Goal: Task Accomplishment & Management: Use online tool/utility

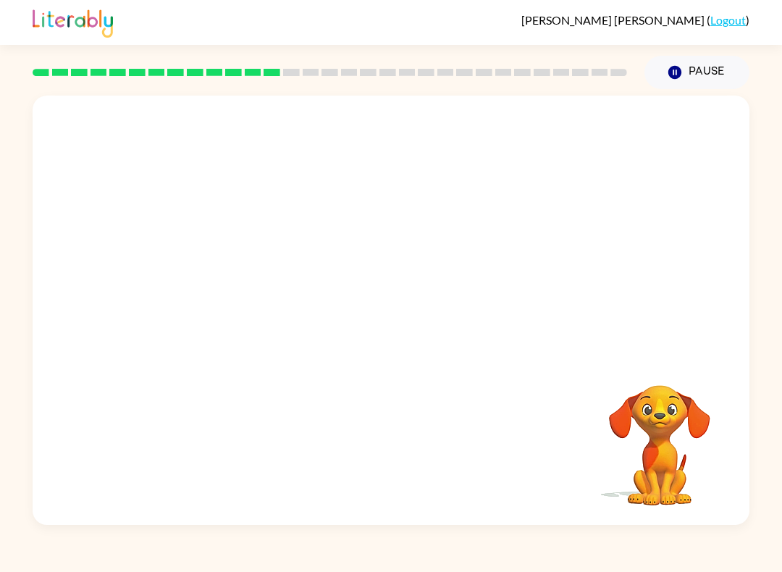
click at [751, 362] on div "Your browser must support playing .mp4 files to use Literably. Please try using…" at bounding box center [391, 307] width 782 height 436
click at [348, 229] on video "Your browser must support playing .mp4 files to use Literably. Please try using…" at bounding box center [391, 225] width 717 height 259
click at [407, 339] on button "button" at bounding box center [391, 317] width 93 height 53
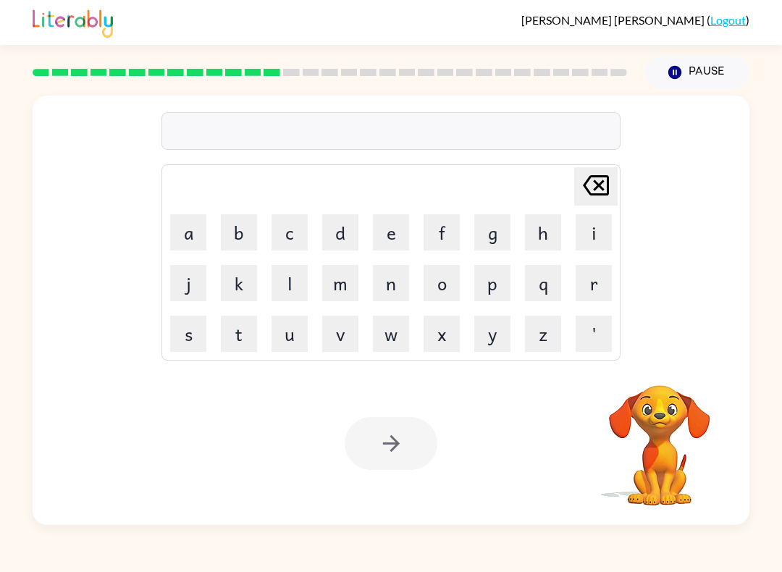
click at [679, 450] on video "Your browser must support playing .mp4 files to use Literably. Please try using…" at bounding box center [659, 435] width 145 height 145
click at [549, 456] on div "Your browser must support playing .mp4 files to use Literably. Please try using…" at bounding box center [391, 443] width 717 height 163
click at [324, 300] on button "m" at bounding box center [340, 283] width 36 height 36
click at [174, 220] on button "a" at bounding box center [188, 232] width 36 height 36
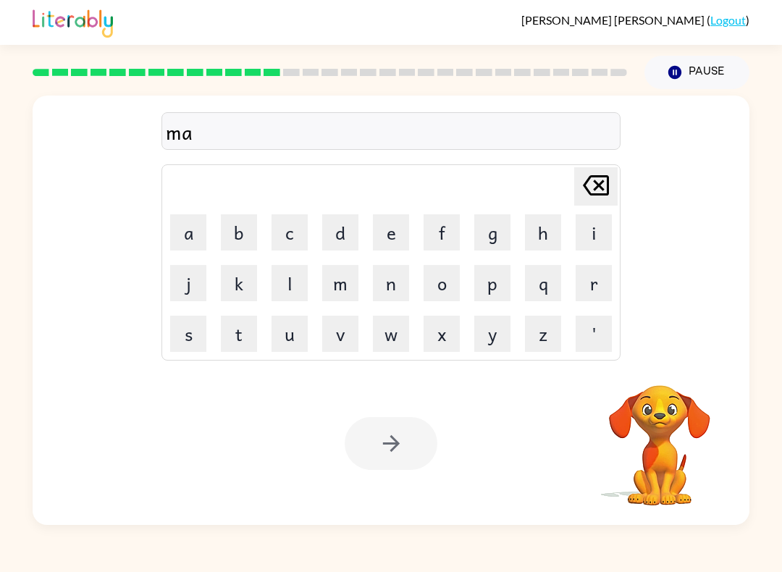
click at [343, 214] on button "d" at bounding box center [340, 232] width 36 height 36
click at [399, 293] on button "n" at bounding box center [391, 283] width 36 height 36
click at [403, 234] on button "e" at bounding box center [391, 232] width 36 height 36
click at [190, 345] on button "s" at bounding box center [188, 334] width 36 height 36
click at [712, 154] on div "madnes Delete Delete last character input a b c d e f g h i j k l m n o p q r s…" at bounding box center [391, 225] width 717 height 259
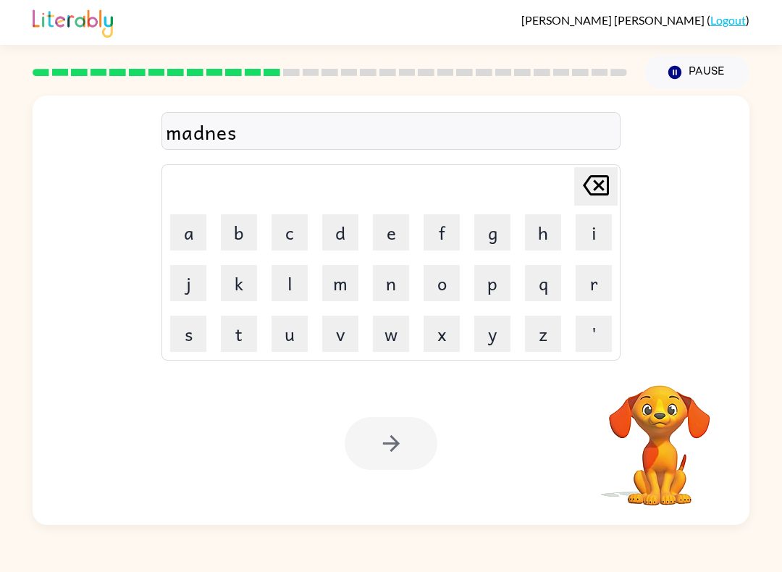
click at [723, 52] on div "Pause Pause" at bounding box center [696, 72] width 122 height 51
click at [722, 51] on div "Pause Pause" at bounding box center [696, 72] width 122 height 51
click at [732, 77] on button "Pause Pause" at bounding box center [696, 72] width 105 height 33
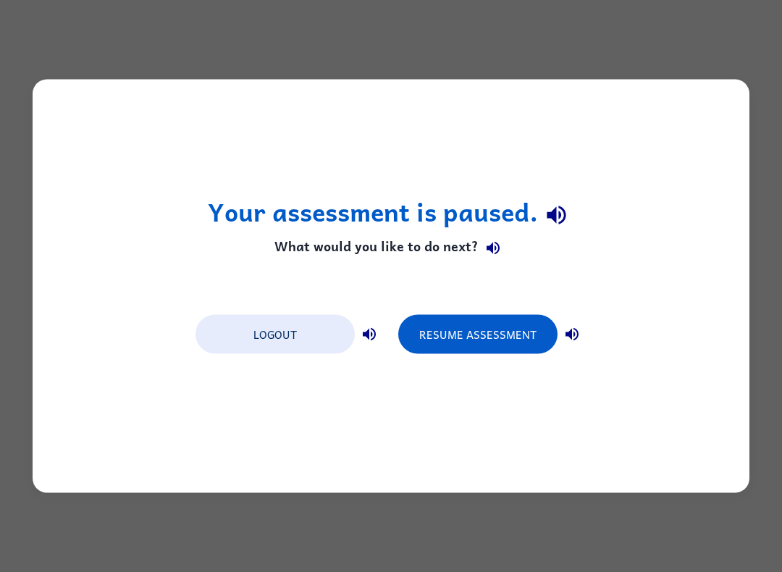
click at [535, 345] on button "Resume Assessment" at bounding box center [477, 334] width 159 height 39
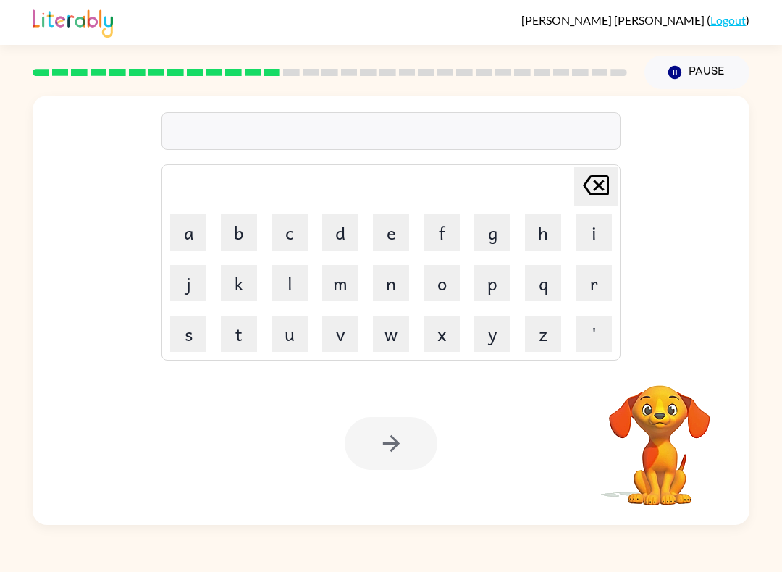
click at [675, 218] on div "[PERSON_NAME] last character input a b c d e f g h i j k l m n o p q r s t u v …" at bounding box center [391, 225] width 717 height 259
click at [339, 278] on button "m" at bounding box center [340, 283] width 36 height 36
click at [189, 238] on button "a" at bounding box center [188, 232] width 36 height 36
click at [349, 237] on button "d" at bounding box center [340, 232] width 36 height 36
click at [390, 277] on button "n" at bounding box center [391, 283] width 36 height 36
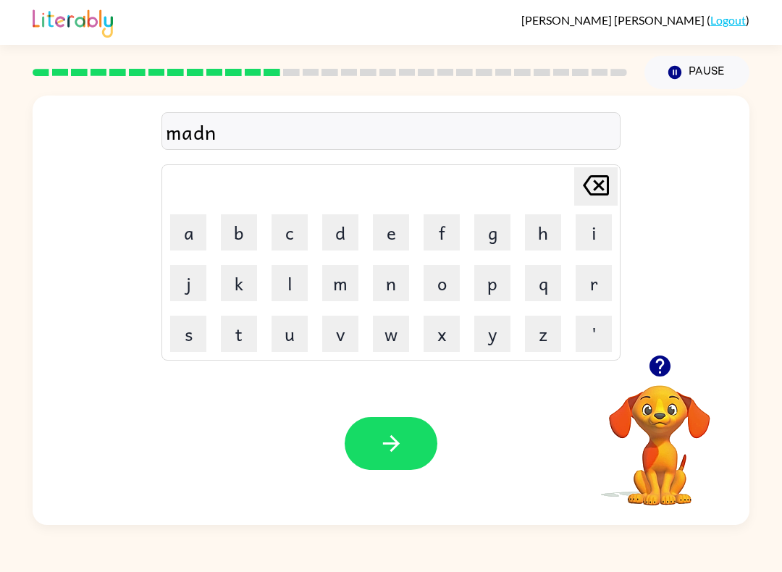
click at [189, 333] on button "s" at bounding box center [188, 334] width 36 height 36
click at [350, 463] on div at bounding box center [391, 443] width 93 height 53
click at [380, 448] on icon "button" at bounding box center [391, 443] width 25 height 25
click at [661, 417] on video "Your browser must support playing .mp4 files to use Literably. Please try using…" at bounding box center [659, 435] width 145 height 145
click at [667, 407] on video "Your browser must support playing .mp4 files to use Literably. Please try using…" at bounding box center [659, 435] width 145 height 145
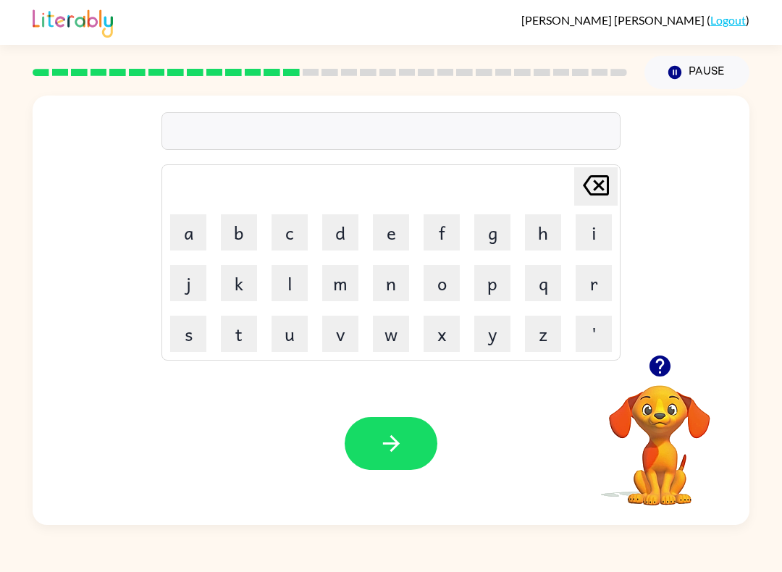
click at [672, 449] on video "Your browser must support playing .mp4 files to use Literably. Please try using…" at bounding box center [659, 435] width 145 height 145
click at [662, 384] on button "button" at bounding box center [659, 365] width 37 height 37
click at [661, 356] on div "[PERSON_NAME] last character input a b c d e f g h i j k l m n o p q r s t u v …" at bounding box center [391, 310] width 717 height 429
click at [722, 69] on button "Pause Pause" at bounding box center [696, 72] width 105 height 33
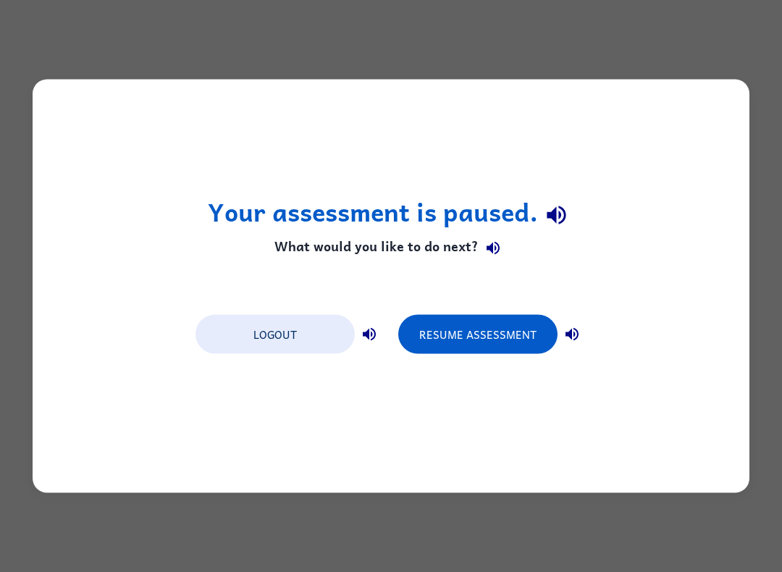
click at [533, 334] on button "Resume Assessment" at bounding box center [477, 334] width 159 height 39
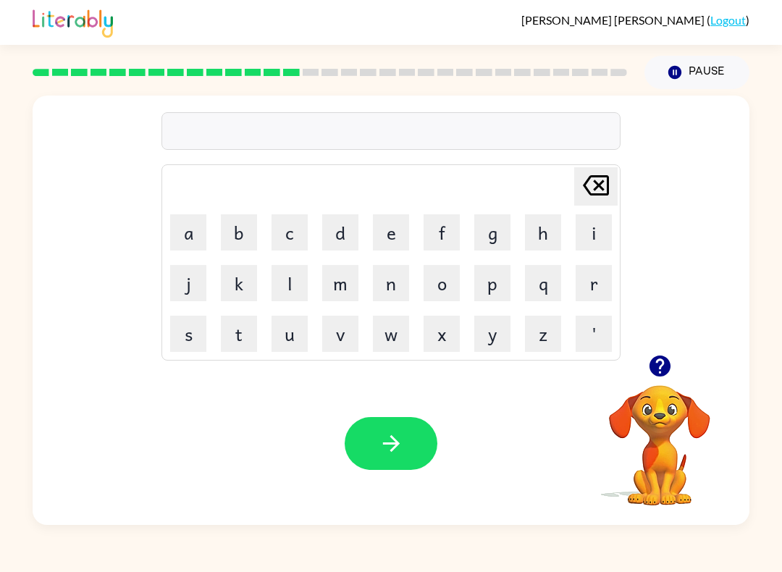
click at [242, 232] on button "b" at bounding box center [239, 232] width 36 height 36
click at [456, 277] on button "o" at bounding box center [441, 283] width 36 height 36
click at [386, 278] on button "n" at bounding box center [391, 283] width 36 height 36
click at [405, 233] on button "e" at bounding box center [391, 232] width 36 height 36
click at [191, 325] on button "s" at bounding box center [188, 334] width 36 height 36
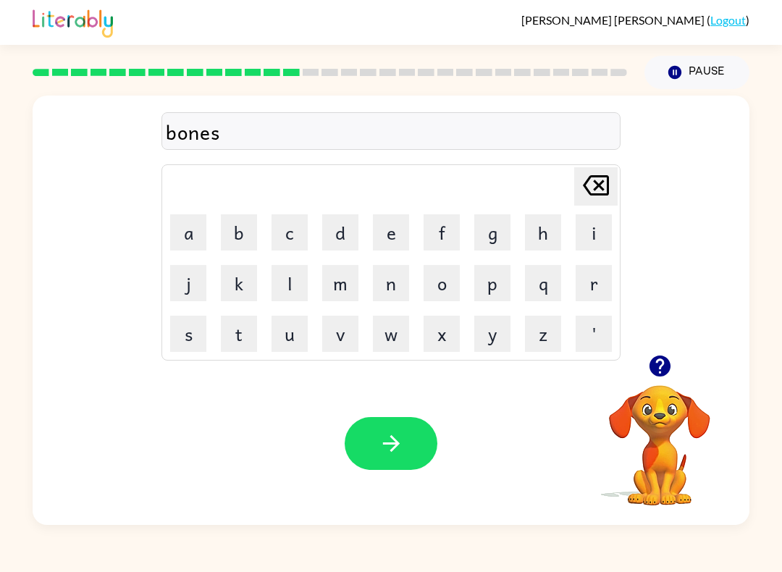
click at [416, 444] on button "button" at bounding box center [391, 443] width 93 height 53
click at [645, 444] on video "Your browser must support playing .mp4 files to use Literably. Please try using…" at bounding box center [659, 435] width 145 height 145
click at [686, 422] on video "Your browser must support playing .mp4 files to use Literably. Please try using…" at bounding box center [659, 435] width 145 height 145
click at [685, 422] on video "Your browser must support playing .mp4 files to use Literably. Please try using…" at bounding box center [659, 435] width 145 height 145
click at [692, 411] on video "Your browser must support playing .mp4 files to use Literably. Please try using…" at bounding box center [659, 435] width 145 height 145
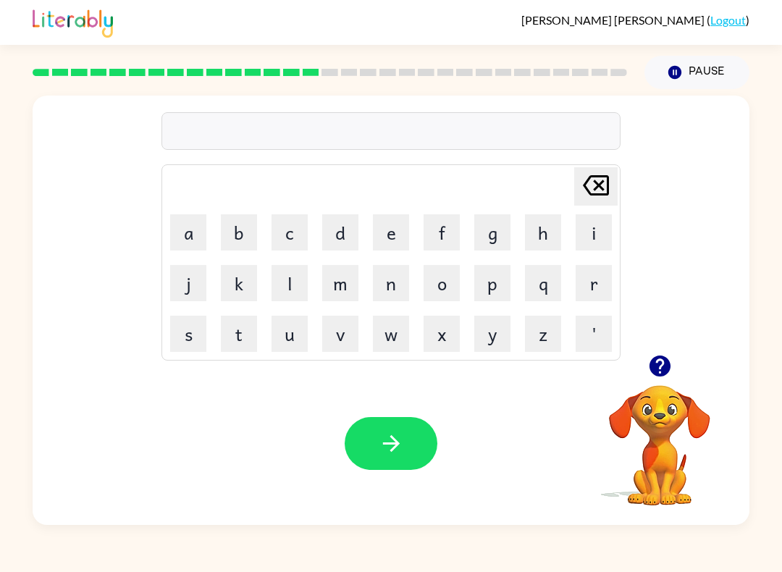
click at [672, 378] on icon "button" at bounding box center [659, 365] width 25 height 25
click at [641, 421] on video "Your browser must support playing .mp4 files to use Literably. Please try using…" at bounding box center [659, 435] width 145 height 145
click at [189, 343] on button "s" at bounding box center [188, 334] width 36 height 36
click at [456, 272] on button "o" at bounding box center [441, 283] width 36 height 36
click at [570, 287] on td "r" at bounding box center [593, 282] width 49 height 49
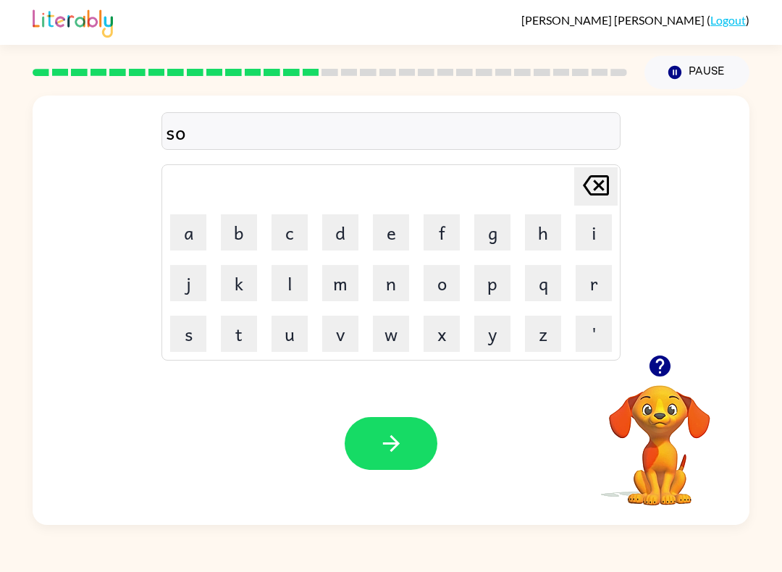
click at [590, 288] on button "r" at bounding box center [593, 283] width 36 height 36
click at [342, 282] on button "m" at bounding box center [340, 283] width 36 height 36
click at [379, 442] on icon "button" at bounding box center [391, 443] width 25 height 25
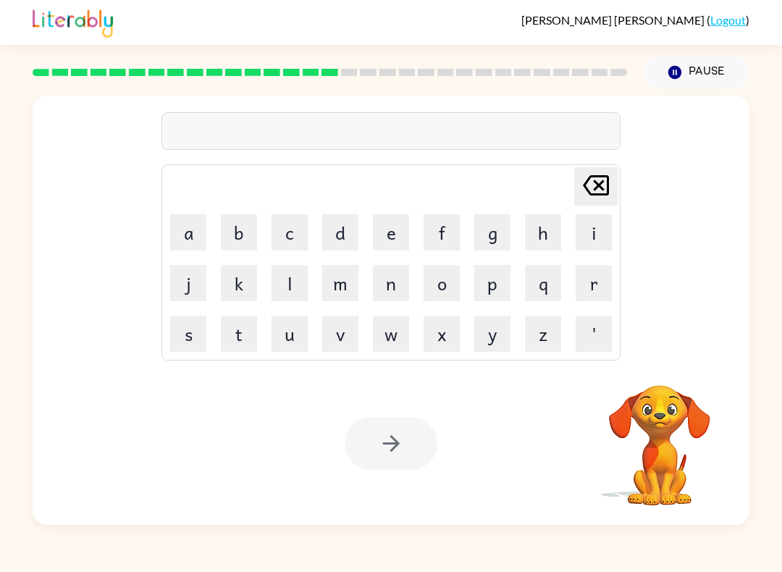
click at [594, 278] on button "r" at bounding box center [593, 283] width 36 height 36
click at [191, 238] on button "a" at bounding box center [188, 232] width 36 height 36
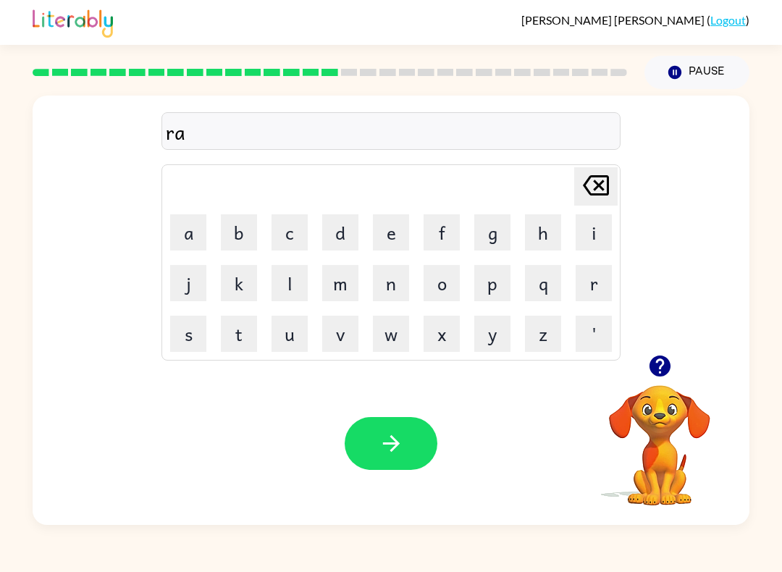
click at [350, 284] on button "m" at bounding box center [340, 283] width 36 height 36
click at [410, 439] on button "button" at bounding box center [391, 443] width 93 height 53
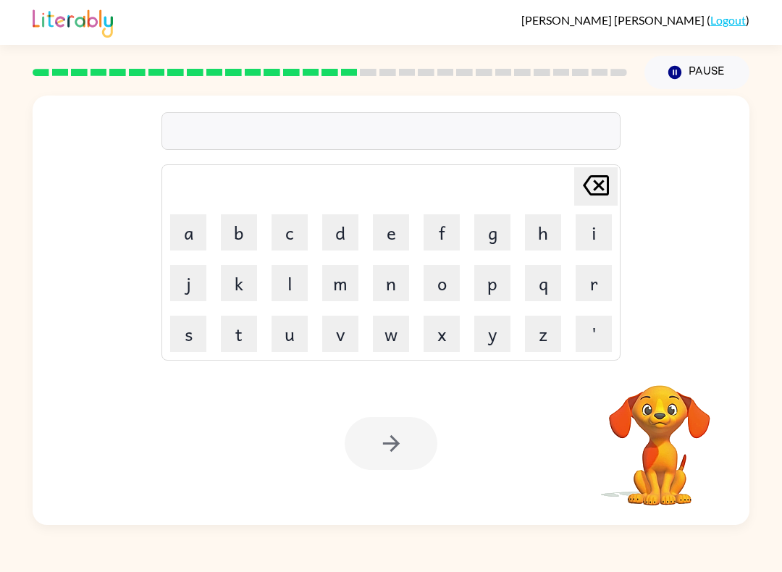
click at [244, 233] on button "b" at bounding box center [239, 232] width 36 height 36
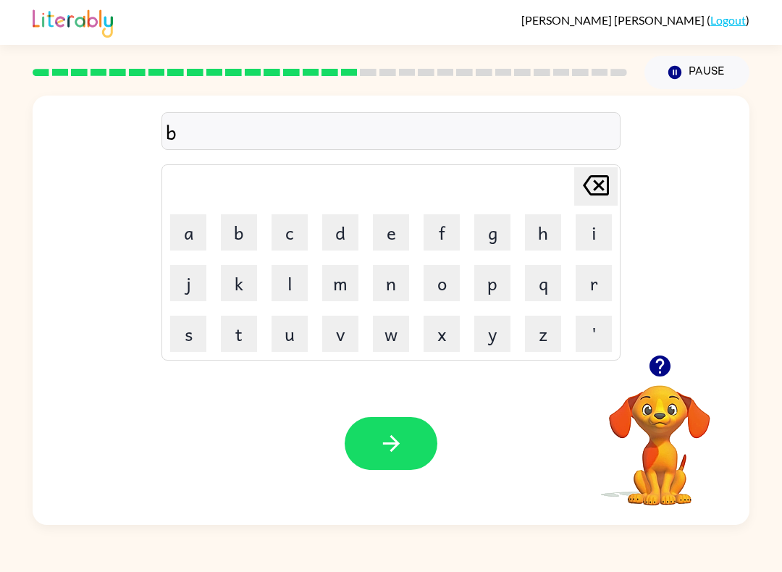
click at [593, 280] on button "r" at bounding box center [593, 283] width 36 height 36
click at [585, 244] on button "i" at bounding box center [593, 232] width 36 height 36
click at [386, 287] on button "n" at bounding box center [391, 283] width 36 height 36
click at [602, 189] on icon at bounding box center [596, 185] width 26 height 20
click at [344, 294] on button "m" at bounding box center [340, 283] width 36 height 36
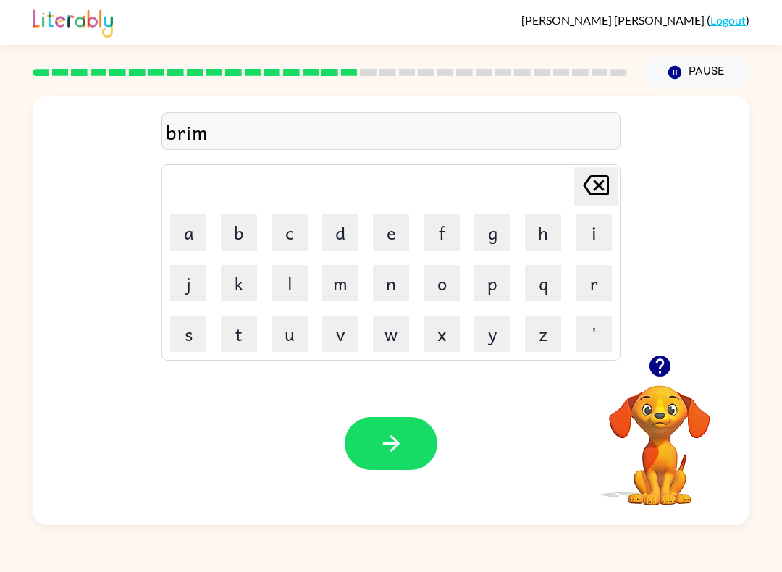
click at [595, 234] on button "i" at bounding box center [593, 232] width 36 height 36
click at [491, 234] on button "g" at bounding box center [492, 232] width 36 height 36
click at [390, 412] on div "Your browser must support playing .mp4 files to use Literably. Please try using…" at bounding box center [391, 443] width 717 height 163
click at [389, 411] on div "Your browser must support playing .mp4 files to use Literably. Please try using…" at bounding box center [391, 443] width 717 height 163
click at [374, 444] on button "button" at bounding box center [391, 443] width 93 height 53
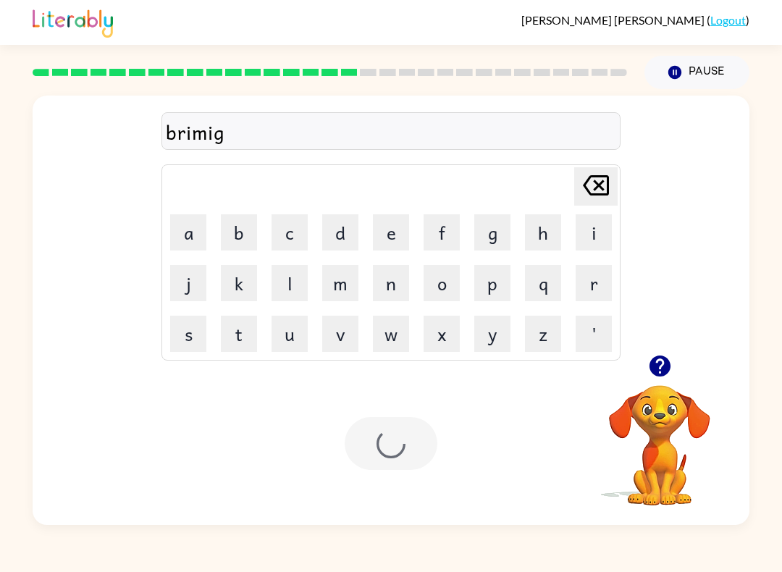
click at [373, 443] on div at bounding box center [391, 443] width 93 height 53
click at [598, 276] on button "r" at bounding box center [593, 283] width 36 height 36
click at [601, 235] on button "i" at bounding box center [593, 232] width 36 height 36
click at [202, 337] on button "s" at bounding box center [188, 334] width 36 height 36
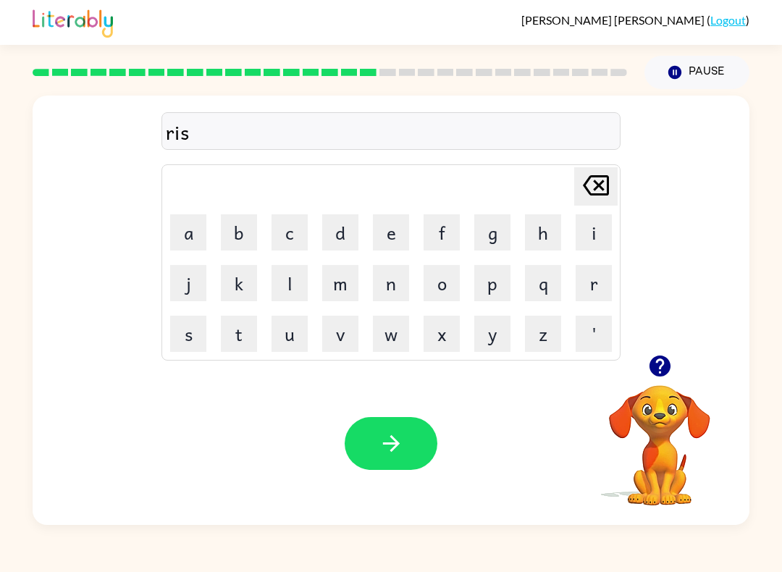
click at [544, 277] on button "q" at bounding box center [543, 283] width 36 height 36
click at [595, 234] on button "i" at bounding box center [593, 232] width 36 height 36
click at [385, 234] on button "e" at bounding box center [391, 232] width 36 height 36
click at [185, 331] on button "s" at bounding box center [188, 334] width 36 height 36
click at [254, 334] on button "t" at bounding box center [239, 334] width 36 height 36
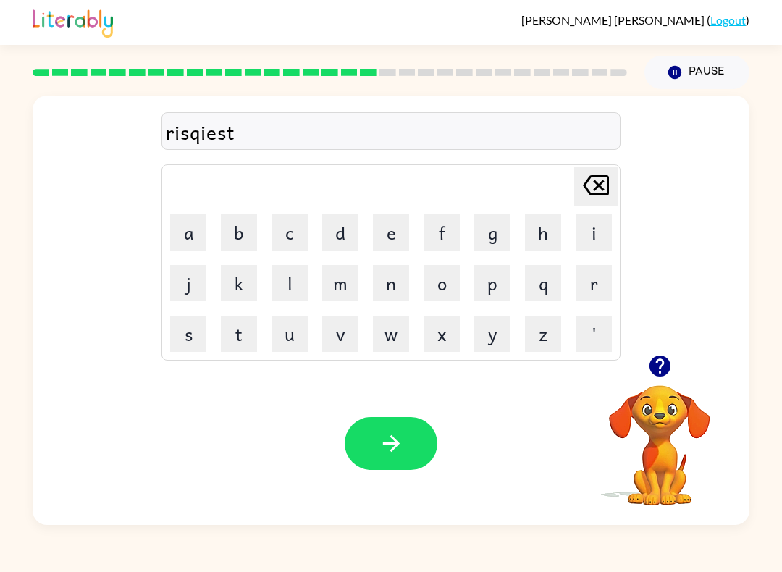
click at [389, 439] on icon "button" at bounding box center [391, 443] width 25 height 25
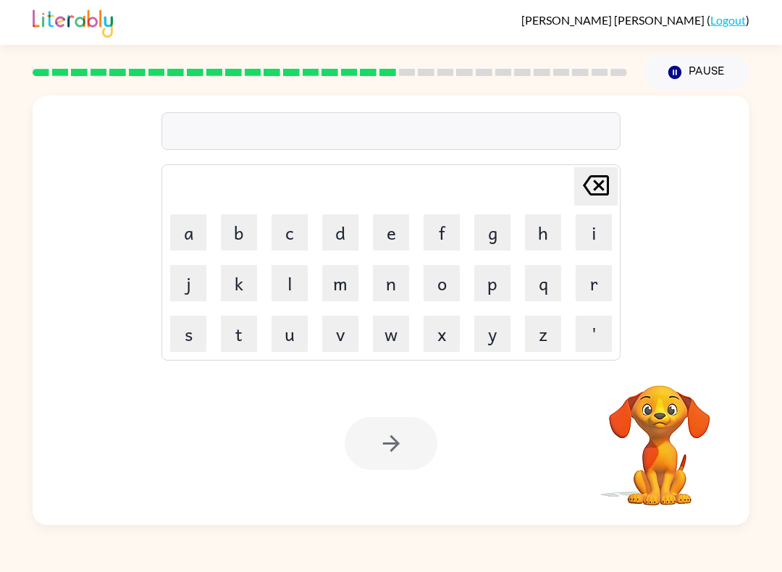
click at [191, 234] on button "a" at bounding box center [188, 232] width 36 height 36
click at [591, 279] on button "r" at bounding box center [593, 283] width 36 height 36
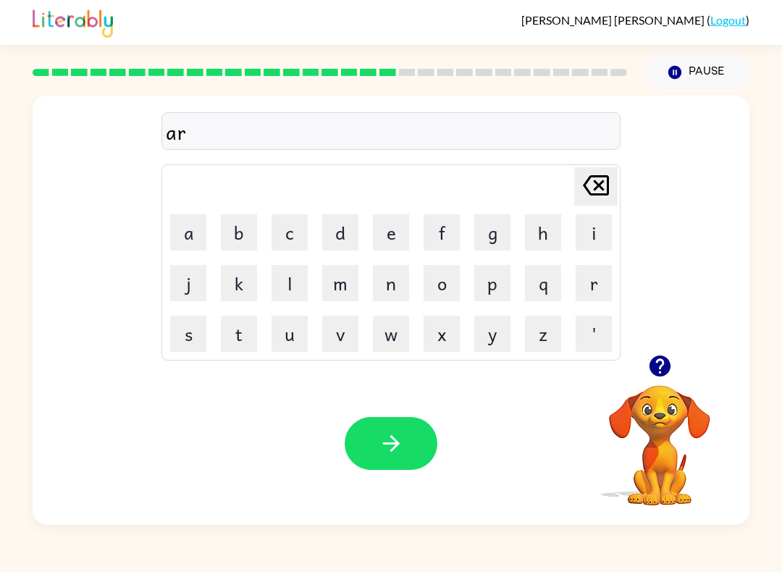
click at [240, 327] on button "t" at bounding box center [239, 334] width 36 height 36
click at [396, 336] on button "w" at bounding box center [391, 334] width 36 height 36
click at [200, 239] on button "a" at bounding box center [188, 232] width 36 height 36
click at [364, 429] on button "button" at bounding box center [391, 443] width 93 height 53
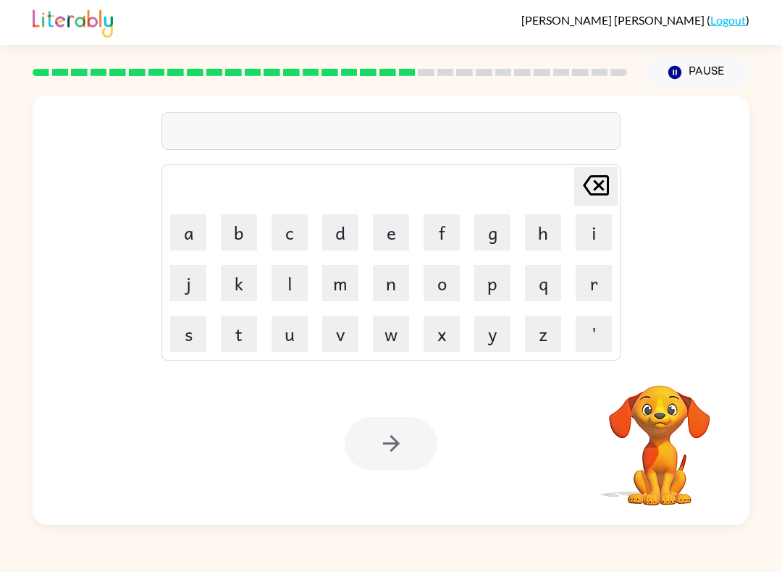
click at [659, 434] on video "Your browser must support playing .mp4 files to use Literably. Please try using…" at bounding box center [659, 435] width 145 height 145
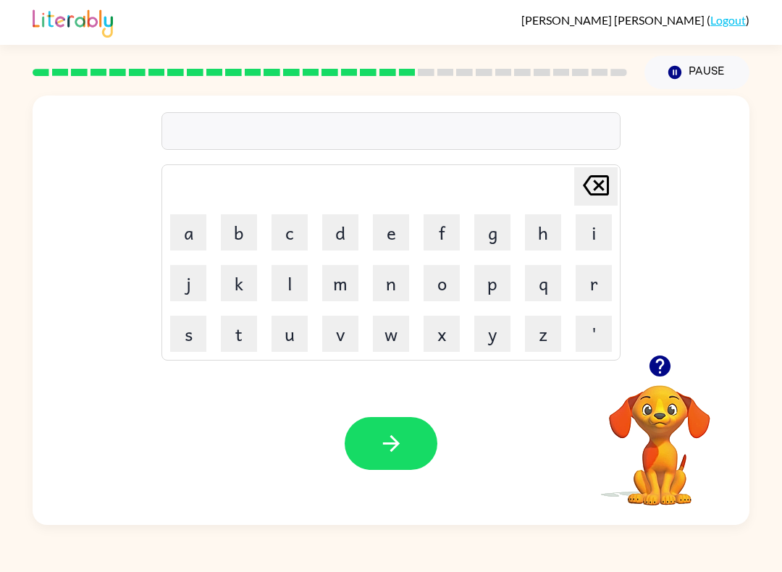
click at [459, 234] on button "f" at bounding box center [441, 232] width 36 height 36
click at [440, 300] on button "o" at bounding box center [441, 283] width 36 height 36
click at [305, 271] on button "l" at bounding box center [289, 283] width 36 height 36
click at [449, 279] on button "o" at bounding box center [441, 283] width 36 height 36
click at [338, 232] on button "d" at bounding box center [340, 232] width 36 height 36
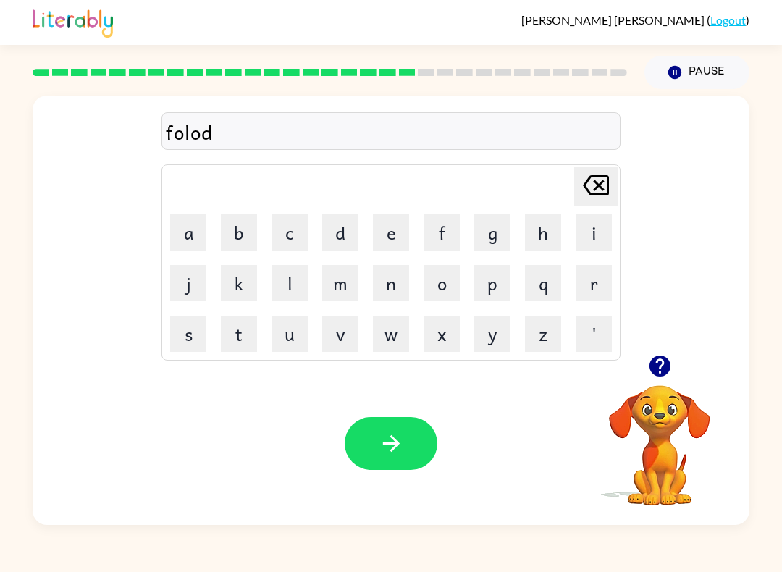
click at [598, 193] on icon "[PERSON_NAME] last character input" at bounding box center [595, 185] width 35 height 35
click at [397, 334] on button "w" at bounding box center [391, 334] width 36 height 36
click at [235, 237] on button "b" at bounding box center [239, 232] width 36 height 36
click at [579, 182] on icon "[PERSON_NAME] last character input" at bounding box center [595, 185] width 35 height 35
click at [327, 243] on button "d" at bounding box center [340, 232] width 36 height 36
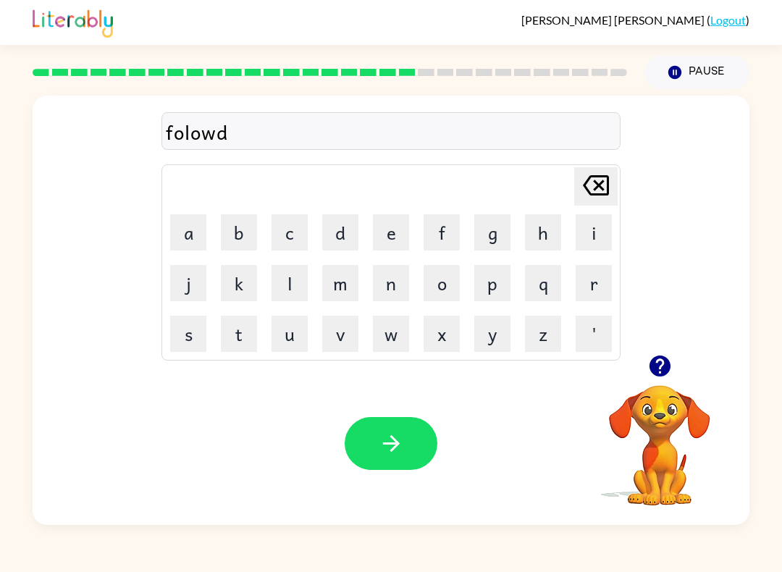
click at [387, 423] on button "button" at bounding box center [391, 443] width 93 height 53
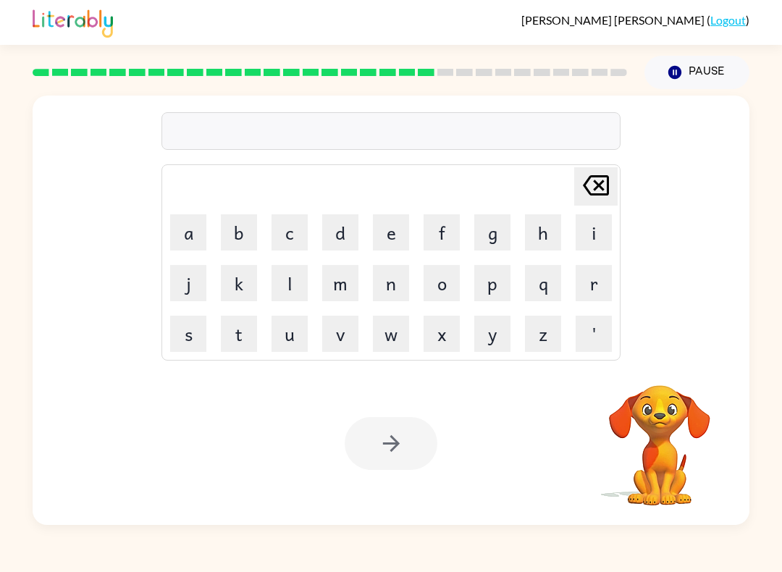
click at [198, 336] on button "s" at bounding box center [188, 334] width 36 height 36
click at [395, 239] on button "e" at bounding box center [391, 232] width 36 height 36
click at [393, 295] on button "n" at bounding box center [391, 283] width 36 height 36
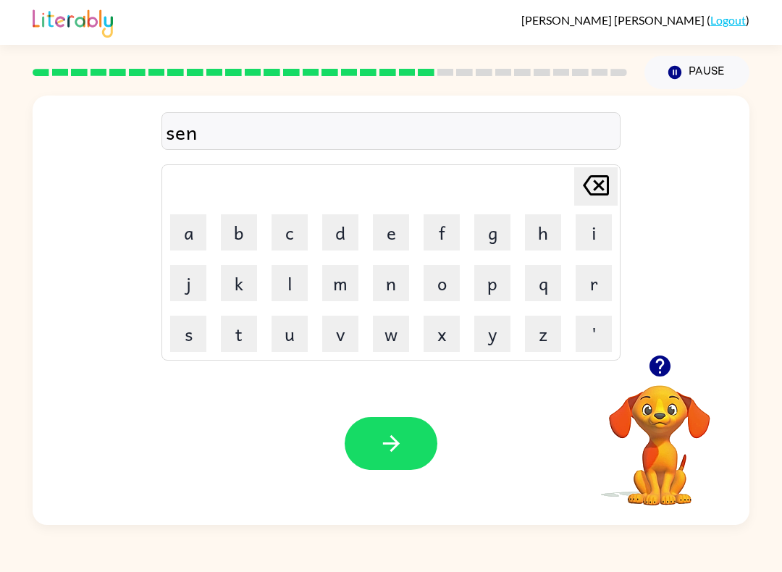
click at [238, 342] on button "t" at bounding box center [239, 334] width 36 height 36
click at [379, 230] on button "e" at bounding box center [391, 232] width 36 height 36
click at [509, 289] on button "p" at bounding box center [492, 283] width 36 height 36
click at [596, 229] on button "i" at bounding box center [593, 232] width 36 height 36
click at [337, 237] on button "d" at bounding box center [340, 232] width 36 height 36
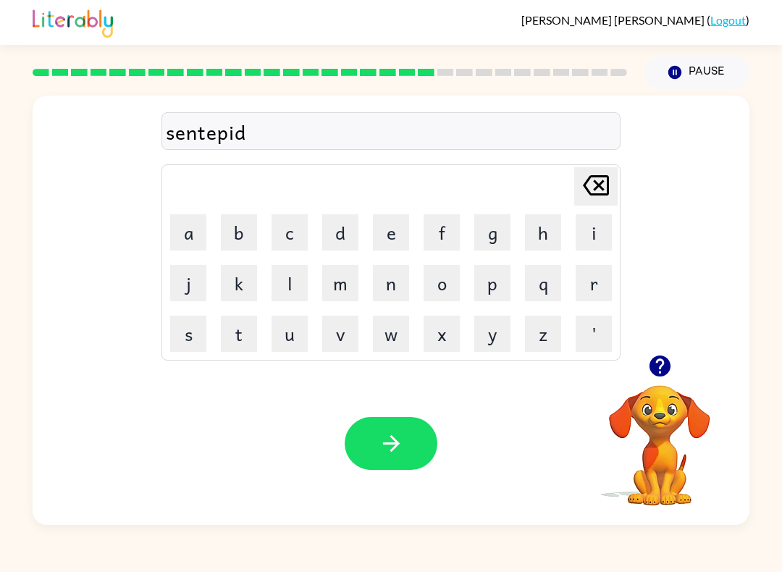
click at [381, 457] on button "button" at bounding box center [391, 443] width 93 height 53
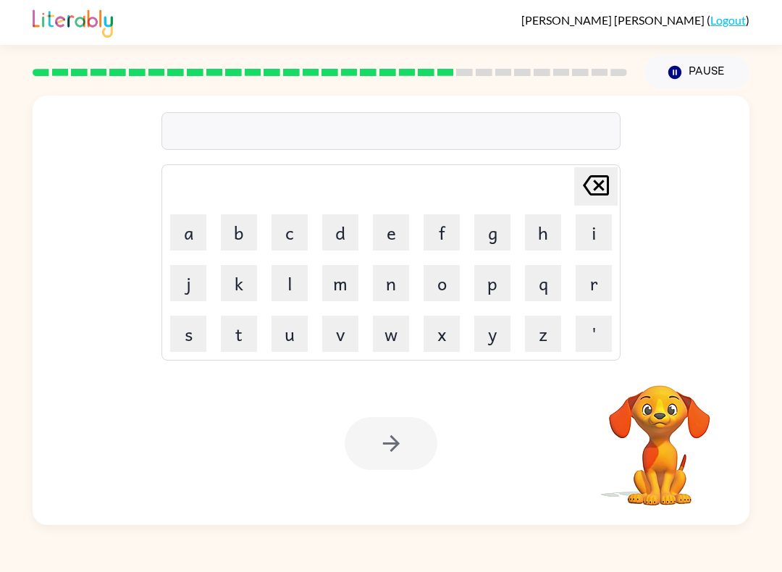
click at [190, 339] on button "s" at bounding box center [188, 334] width 36 height 36
click at [303, 333] on button "u" at bounding box center [289, 334] width 36 height 36
click at [192, 340] on button "s" at bounding box center [188, 334] width 36 height 36
click at [253, 350] on button "t" at bounding box center [239, 334] width 36 height 36
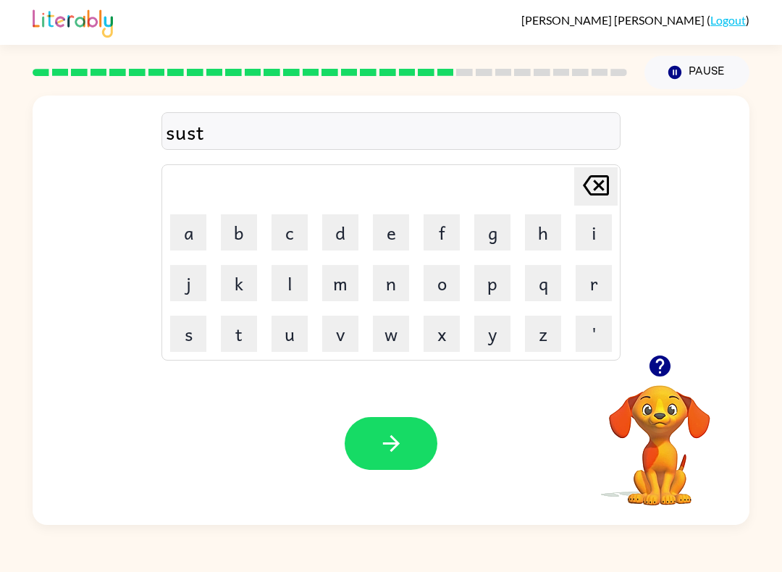
click at [198, 229] on button "a" at bounding box center [188, 232] width 36 height 36
click at [387, 282] on button "n" at bounding box center [391, 283] width 36 height 36
click at [396, 438] on icon "button" at bounding box center [391, 443] width 25 height 25
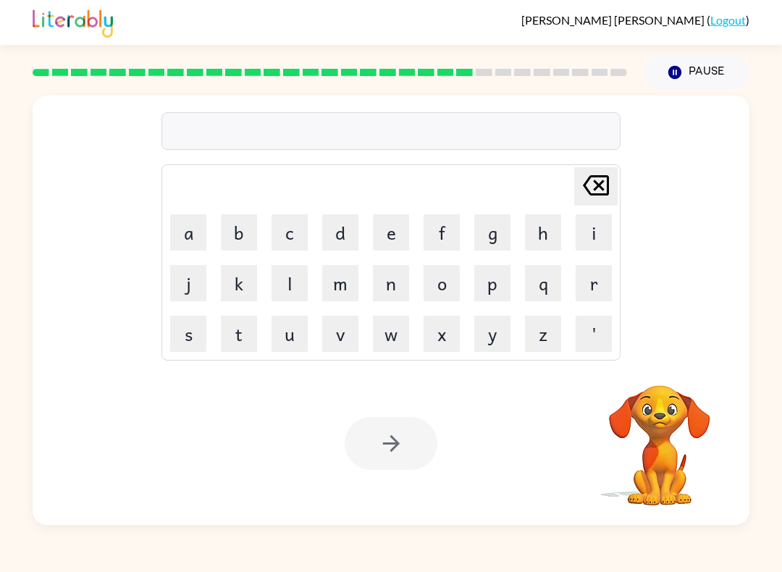
click at [438, 224] on button "f" at bounding box center [441, 232] width 36 height 36
click at [457, 283] on button "o" at bounding box center [441, 283] width 36 height 36
click at [598, 284] on button "r" at bounding box center [593, 283] width 36 height 36
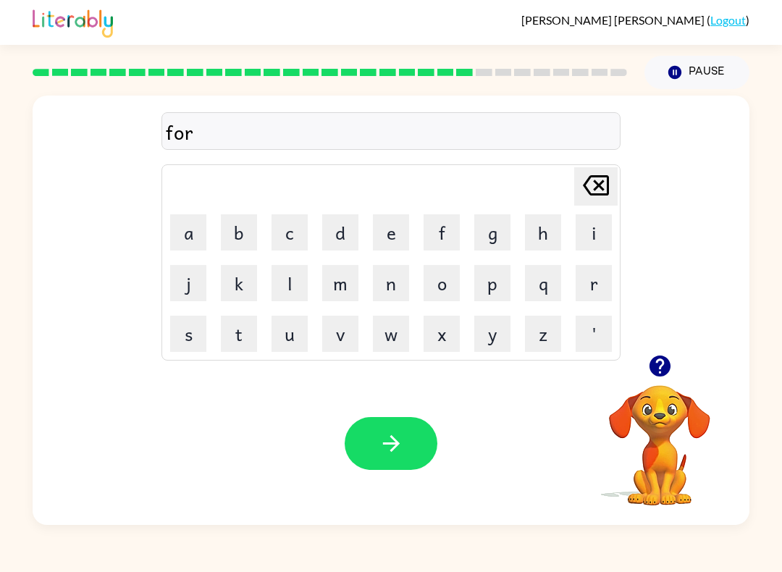
click at [355, 225] on button "d" at bounding box center [340, 232] width 36 height 36
click at [397, 325] on button "w" at bounding box center [391, 334] width 36 height 36
click at [448, 292] on button "o" at bounding box center [441, 283] width 36 height 36
click at [343, 232] on button "d" at bounding box center [340, 232] width 36 height 36
click at [379, 447] on icon "button" at bounding box center [391, 443] width 25 height 25
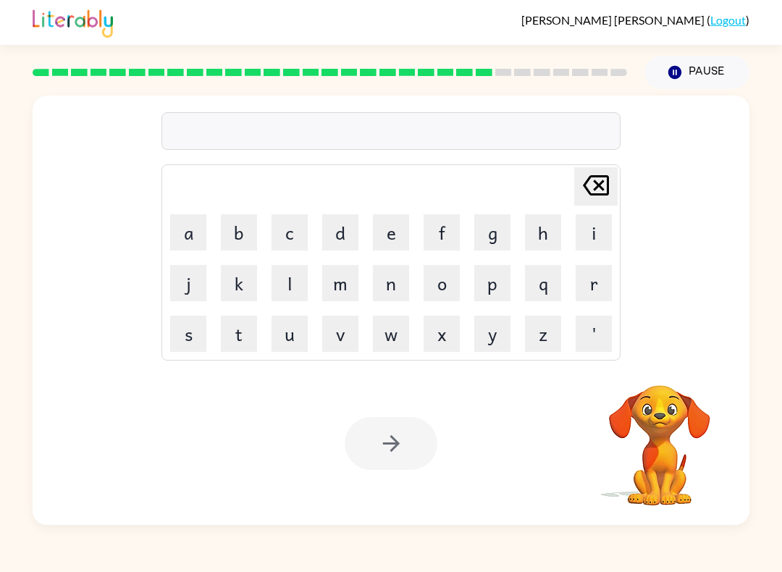
click at [607, 293] on button "r" at bounding box center [593, 283] width 36 height 36
click at [406, 230] on button "e" at bounding box center [391, 232] width 36 height 36
click at [293, 287] on button "l" at bounding box center [289, 283] width 36 height 36
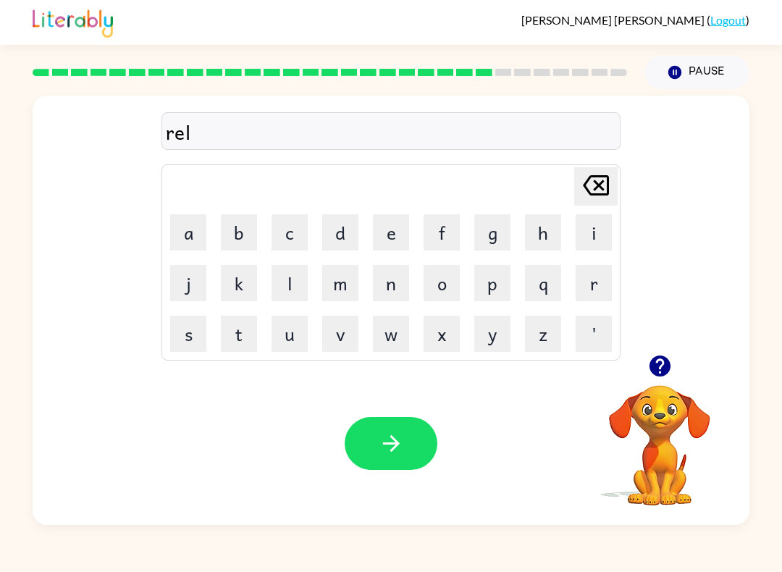
click at [198, 242] on button "a" at bounding box center [188, 232] width 36 height 36
click at [340, 242] on button "d" at bounding box center [340, 232] width 36 height 36
click at [402, 235] on button "e" at bounding box center [391, 232] width 36 height 36
click at [339, 230] on button "d" at bounding box center [340, 232] width 36 height 36
click at [358, 434] on button "button" at bounding box center [391, 443] width 93 height 53
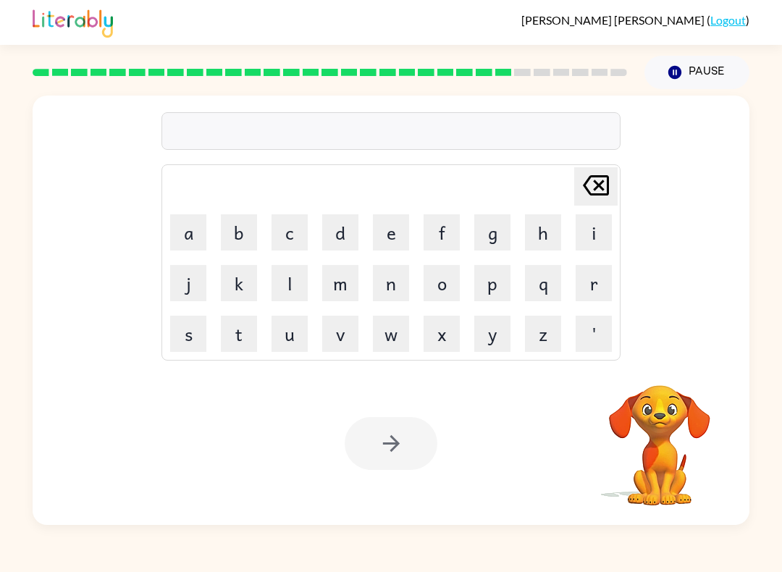
click at [495, 232] on button "g" at bounding box center [492, 232] width 36 height 36
click at [449, 274] on button "o" at bounding box center [441, 283] width 36 height 36
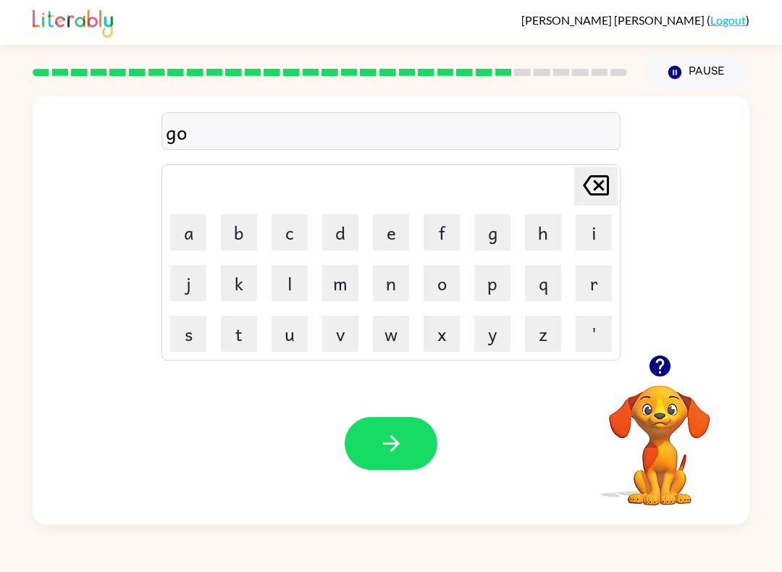
click at [241, 229] on button "b" at bounding box center [239, 232] width 36 height 36
click at [292, 291] on button "l" at bounding box center [289, 283] width 36 height 36
click at [598, 248] on button "i" at bounding box center [593, 232] width 36 height 36
click at [384, 309] on td "w" at bounding box center [390, 333] width 49 height 49
click at [404, 297] on button "n" at bounding box center [391, 283] width 36 height 36
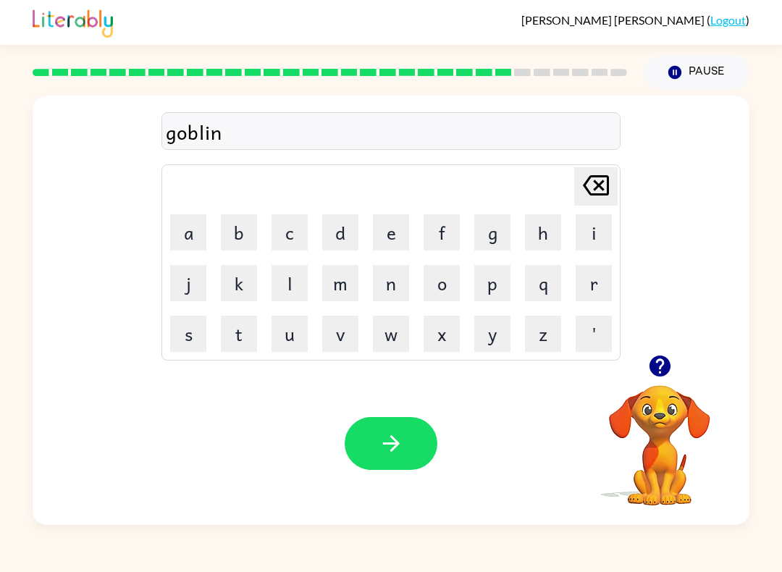
click at [401, 447] on icon "button" at bounding box center [391, 443] width 25 height 25
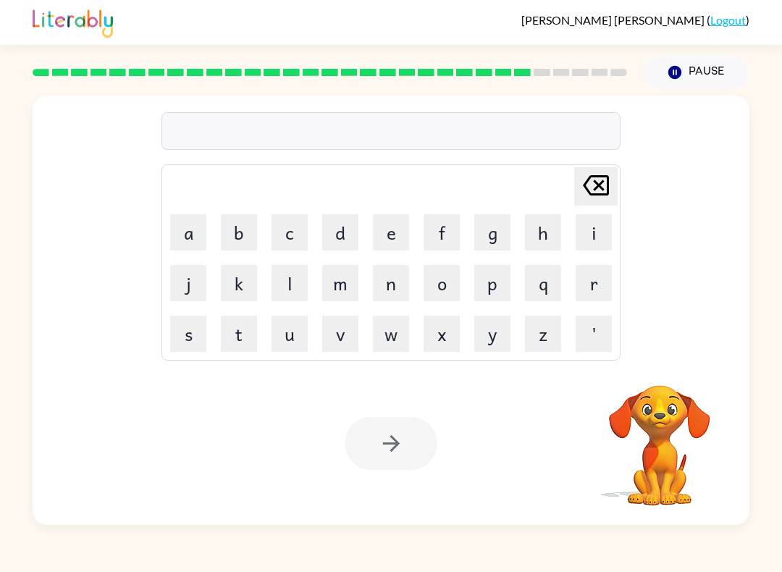
click at [305, 275] on button "l" at bounding box center [289, 283] width 36 height 36
click at [442, 276] on button "o" at bounding box center [441, 283] width 36 height 36
click at [334, 287] on button "m" at bounding box center [340, 283] width 36 height 36
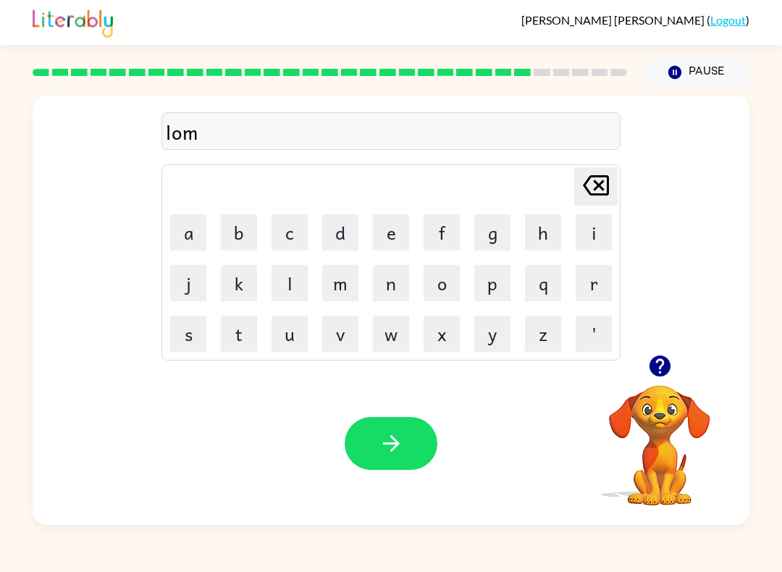
click at [496, 229] on button "g" at bounding box center [492, 232] width 36 height 36
click at [378, 225] on button "e" at bounding box center [391, 232] width 36 height 36
click at [187, 287] on button "j" at bounding box center [188, 283] width 36 height 36
click at [244, 285] on button "k" at bounding box center [239, 283] width 36 height 36
click at [374, 445] on button "button" at bounding box center [391, 443] width 93 height 53
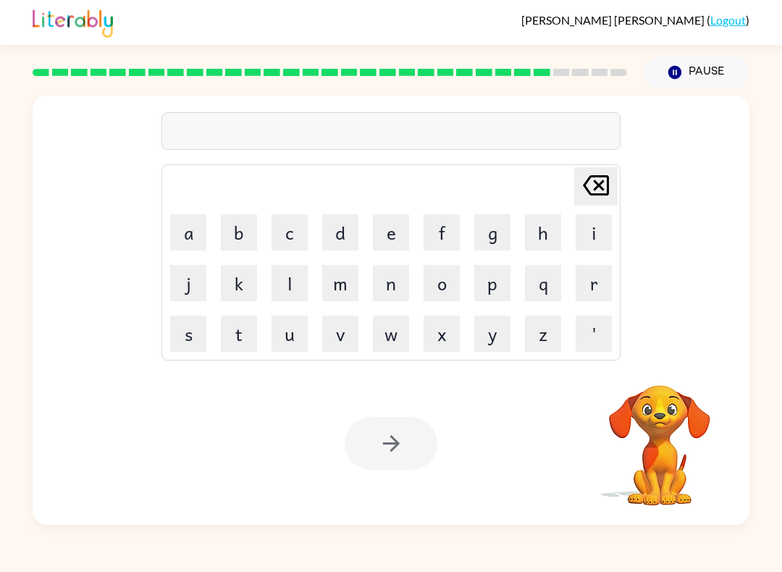
click at [497, 281] on button "p" at bounding box center [492, 283] width 36 height 36
click at [582, 234] on button "i" at bounding box center [593, 232] width 36 height 36
click at [588, 291] on button "r" at bounding box center [593, 283] width 36 height 36
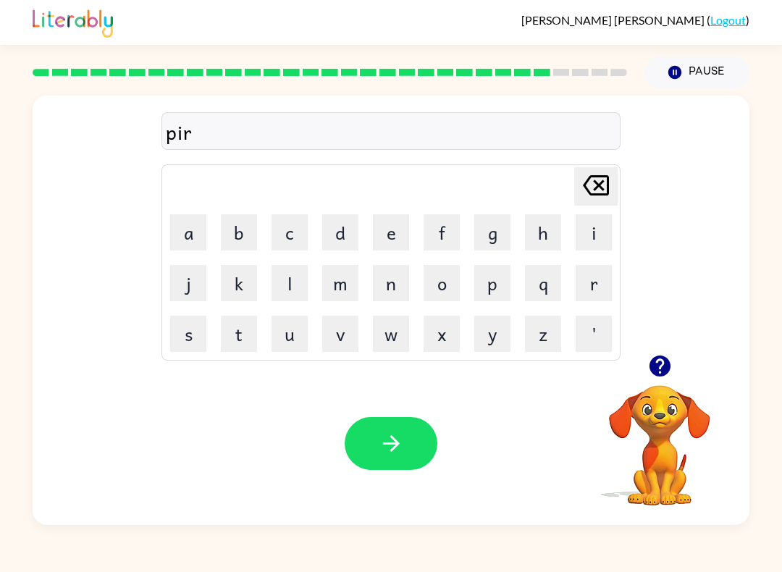
click at [195, 326] on button "s" at bounding box center [188, 334] width 36 height 36
click at [379, 433] on icon "button" at bounding box center [391, 443] width 25 height 25
click at [238, 340] on button "t" at bounding box center [239, 334] width 36 height 36
click at [558, 227] on button "h" at bounding box center [543, 232] width 36 height 36
click at [588, 243] on button "i" at bounding box center [593, 232] width 36 height 36
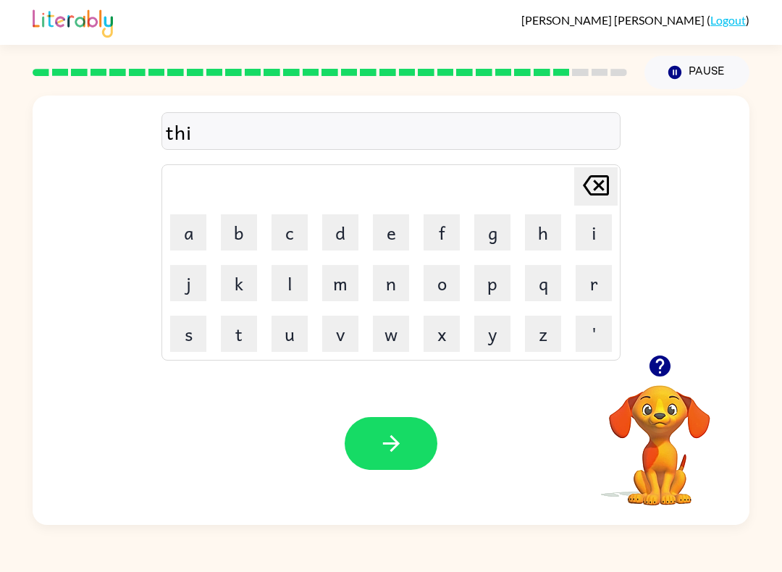
click at [390, 287] on button "n" at bounding box center [391, 283] width 36 height 36
click at [410, 418] on button "button" at bounding box center [391, 443] width 93 height 53
click at [397, 415] on div "Your browser must support playing .mp4 files to use Literably. Please try using…" at bounding box center [391, 443] width 717 height 163
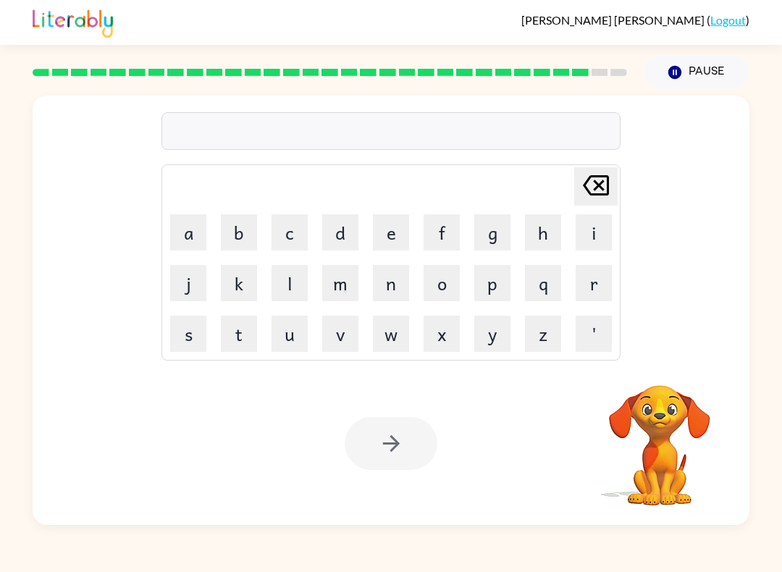
click at [186, 329] on button "s" at bounding box center [188, 334] width 36 height 36
click at [594, 244] on button "i" at bounding box center [593, 232] width 36 height 36
click at [286, 292] on button "l" at bounding box center [289, 283] width 36 height 36
click at [345, 350] on button "v" at bounding box center [340, 334] width 36 height 36
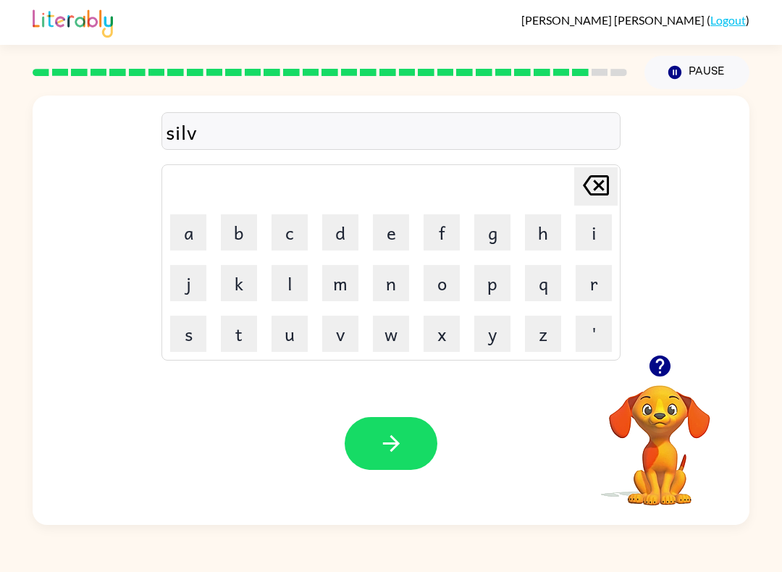
click at [391, 242] on button "e" at bounding box center [391, 232] width 36 height 36
click at [595, 279] on button "r" at bounding box center [593, 283] width 36 height 36
click at [386, 310] on td "w" at bounding box center [390, 333] width 49 height 49
click at [382, 340] on button "w" at bounding box center [391, 334] width 36 height 36
click at [394, 232] on button "e" at bounding box center [391, 232] width 36 height 36
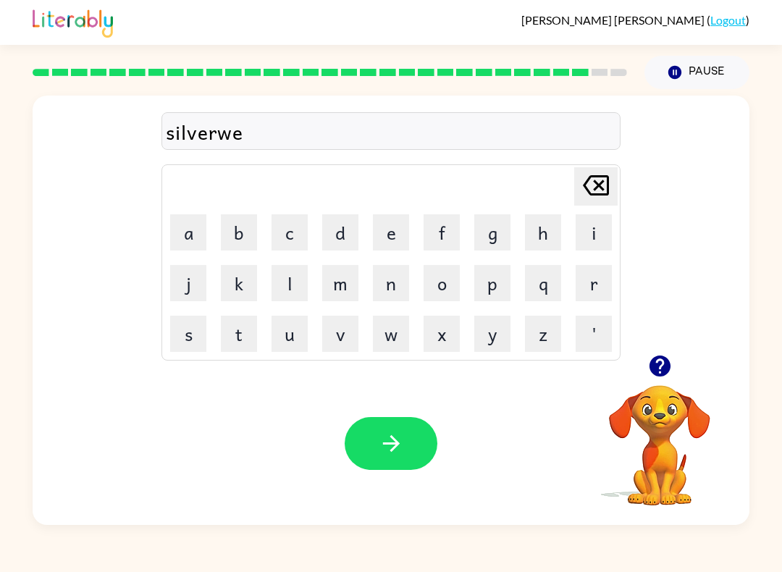
click at [591, 298] on button "r" at bounding box center [593, 283] width 36 height 36
click at [369, 469] on button "button" at bounding box center [391, 443] width 93 height 53
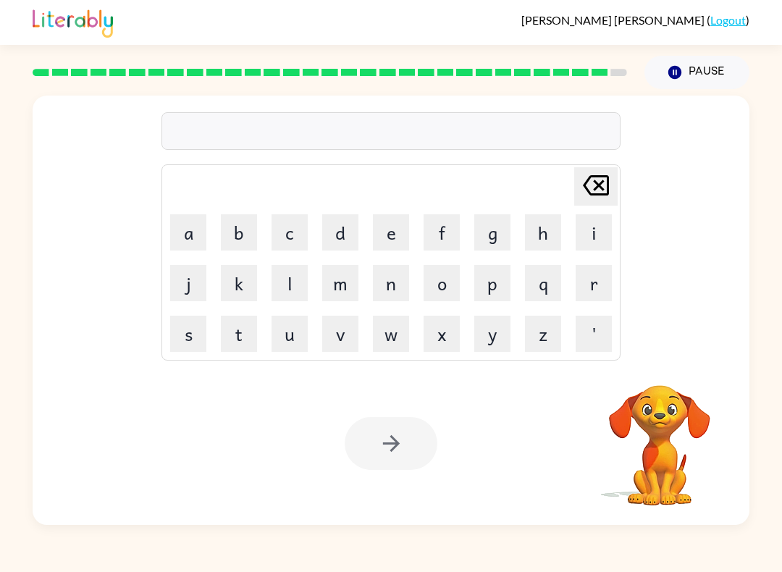
click at [441, 278] on button "o" at bounding box center [441, 283] width 36 height 36
click at [393, 287] on button "n" at bounding box center [391, 283] width 36 height 36
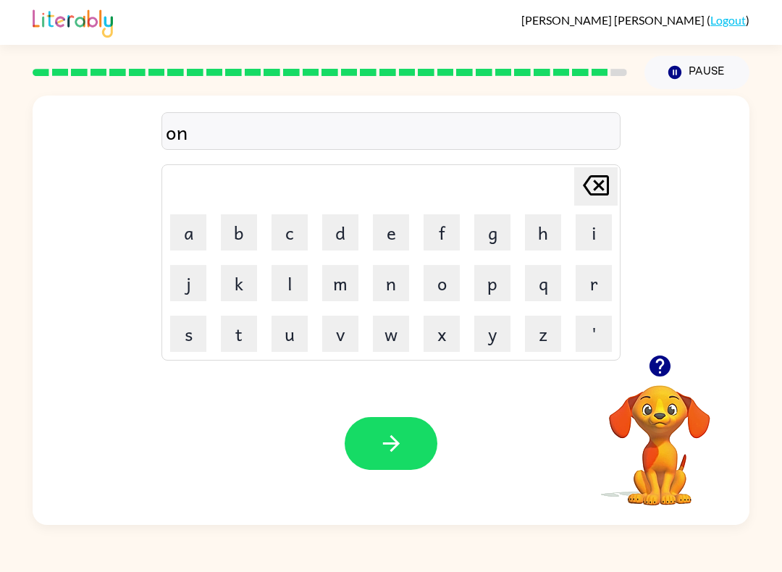
click at [189, 239] on button "a" at bounding box center [188, 232] width 36 height 36
click at [434, 236] on button "f" at bounding box center [441, 232] width 36 height 36
click at [588, 285] on button "r" at bounding box center [593, 283] width 36 height 36
click at [196, 237] on button "a" at bounding box center [188, 232] width 36 height 36
click at [334, 232] on button "d" at bounding box center [340, 232] width 36 height 36
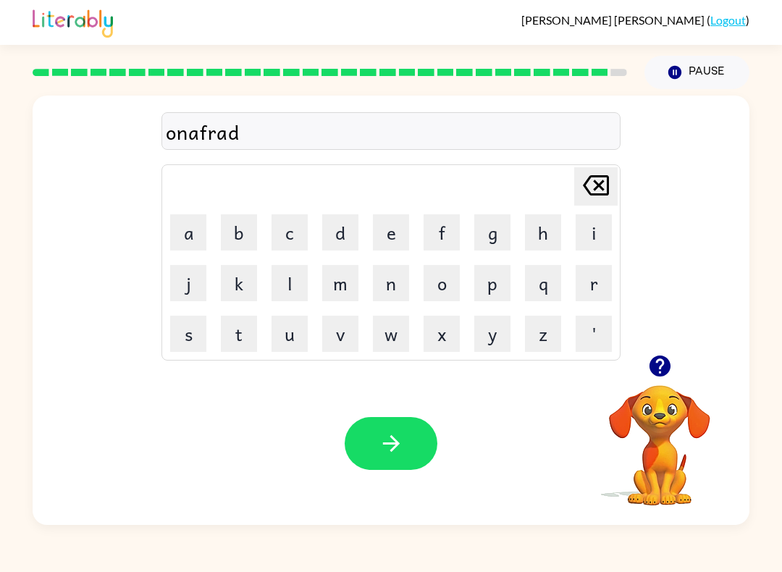
click at [376, 418] on button "button" at bounding box center [391, 443] width 93 height 53
click at [384, 447] on div at bounding box center [391, 443] width 93 height 53
